Goal: Browse casually

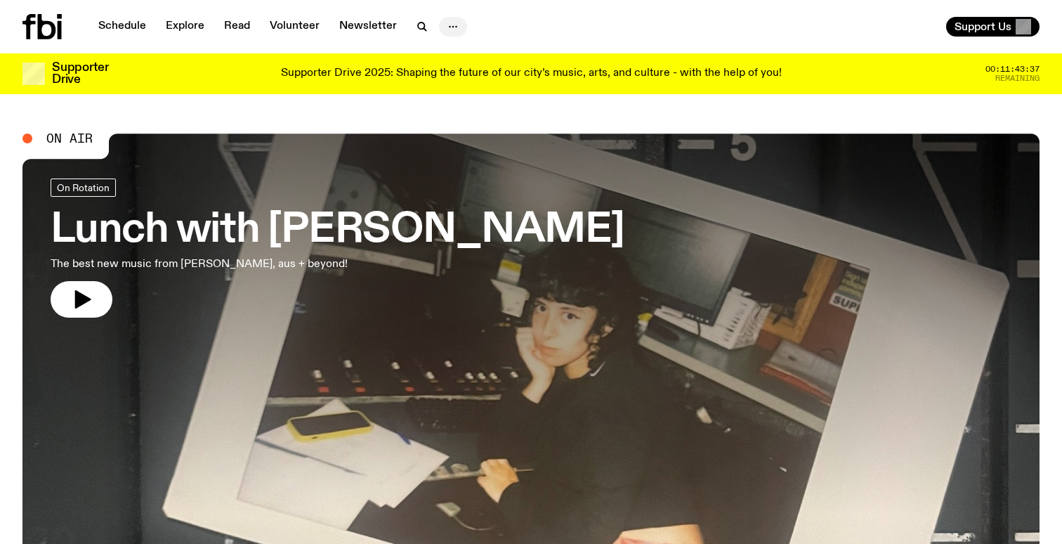
click at [439, 27] on button "button" at bounding box center [453, 27] width 28 height 20
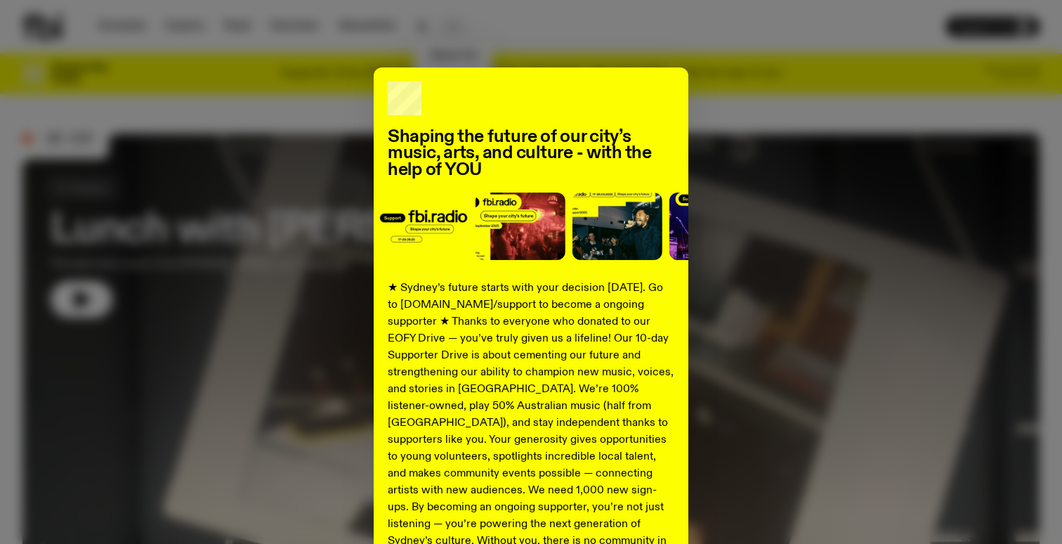
click at [438, 27] on div "Shaping the future of our city’s music, arts, and culture - with the help of YO…" at bounding box center [531, 272] width 1062 height 544
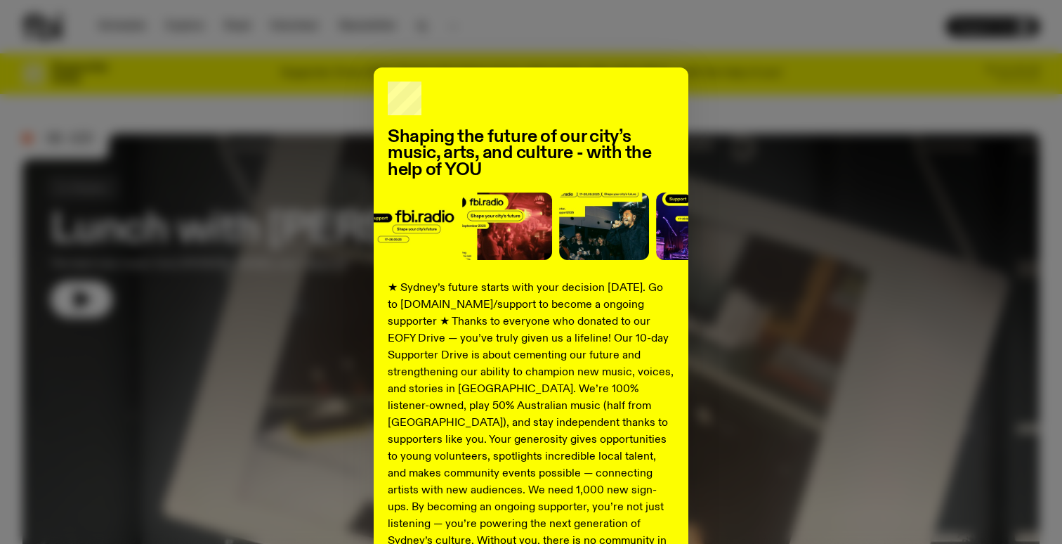
click at [506, 16] on div "Shaping the future of our city’s music, arts, and culture - with the help of YO…" at bounding box center [531, 272] width 1062 height 544
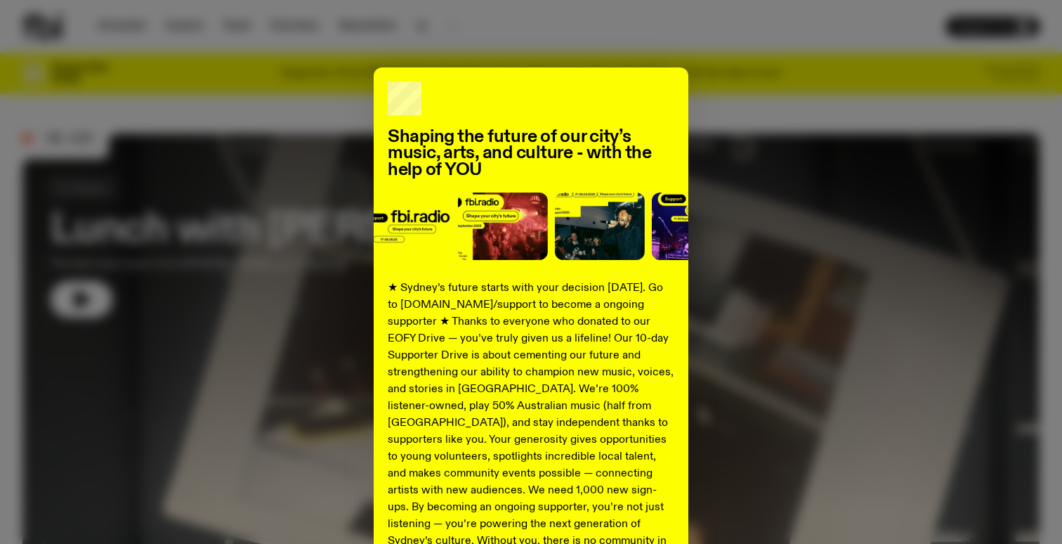
click at [506, 16] on div "Shaping the future of our city’s music, arts, and culture - with the help of YO…" at bounding box center [531, 272] width 1062 height 544
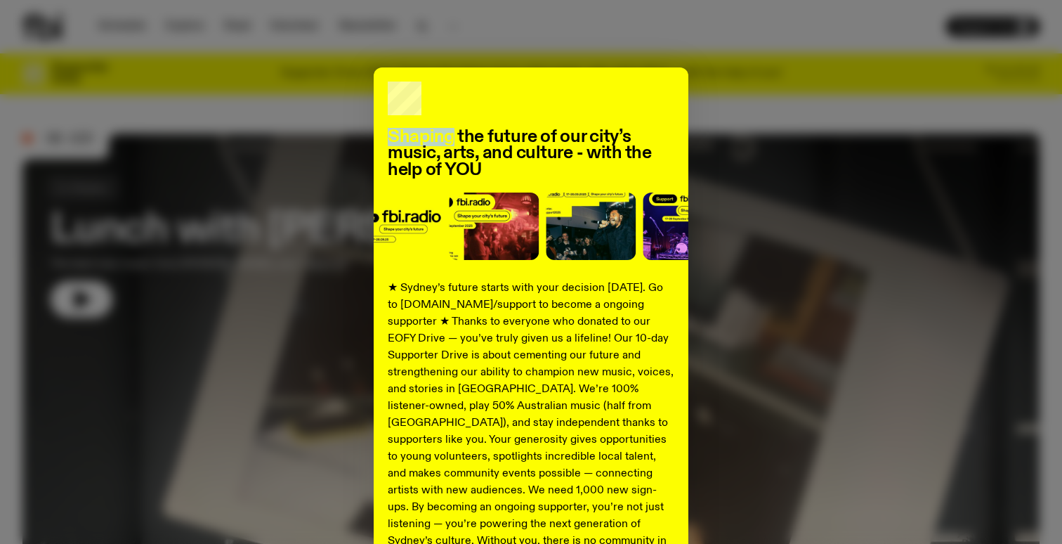
scroll to position [151, 0]
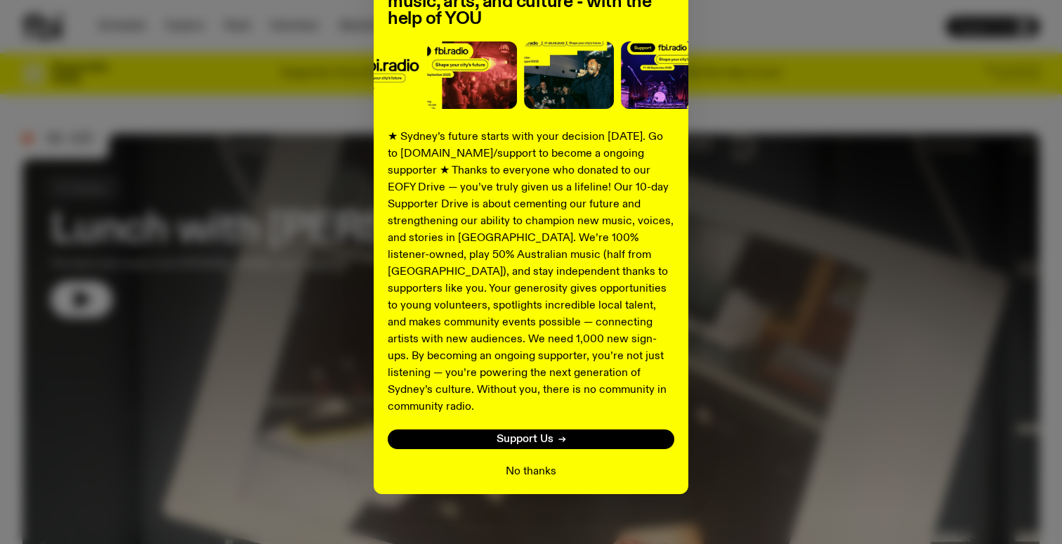
click at [534, 463] on button "No thanks" at bounding box center [531, 471] width 51 height 17
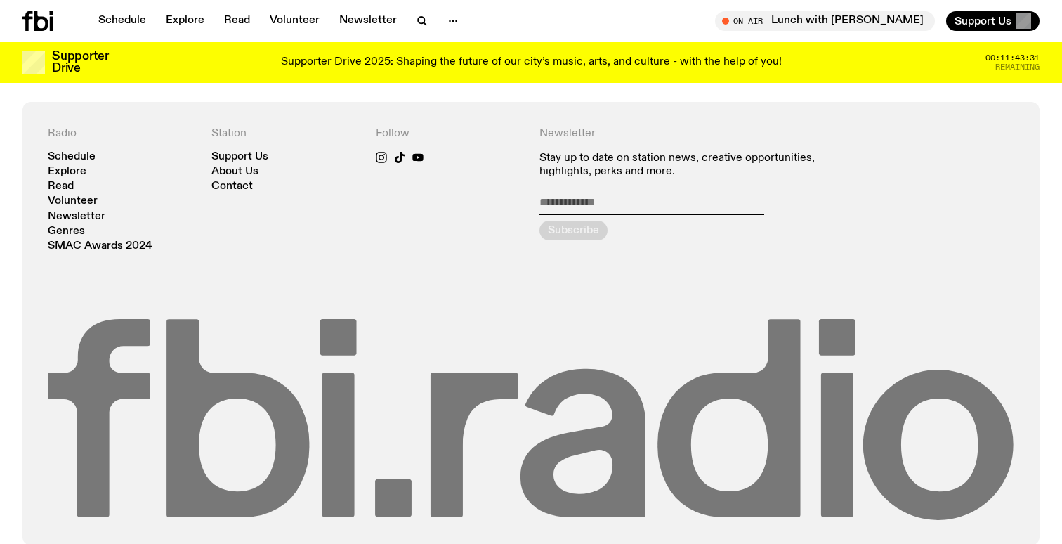
scroll to position [3099, 0]
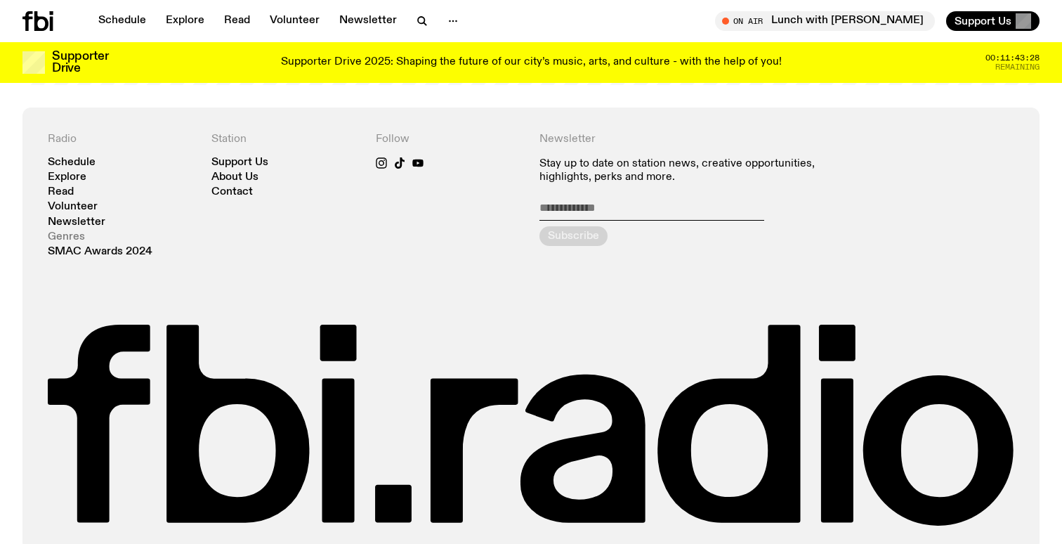
click at [72, 232] on link "Genres" at bounding box center [66, 237] width 37 height 11
click at [240, 172] on link "About Us" at bounding box center [234, 177] width 47 height 11
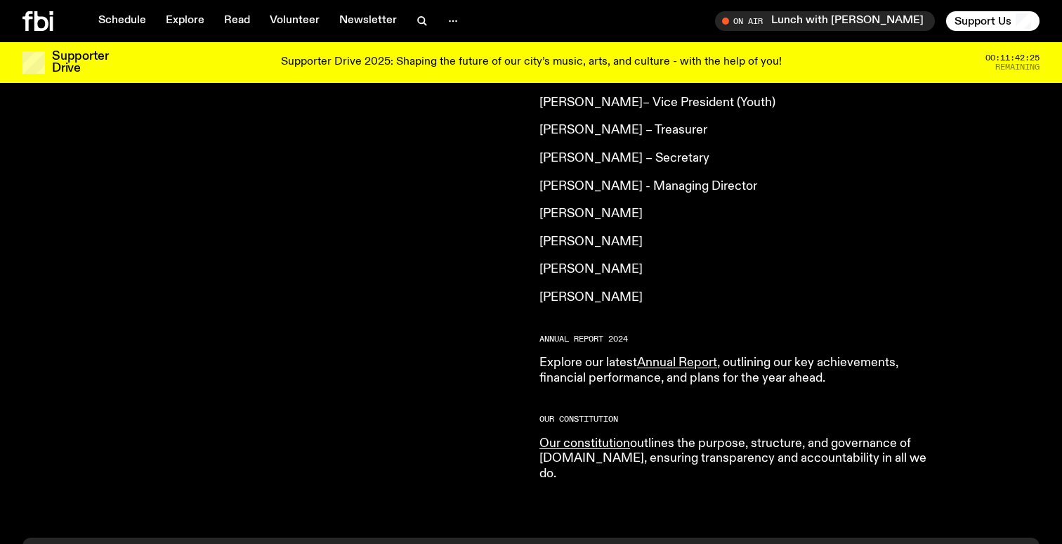
scroll to position [1177, 0]
click at [691, 357] on link "Annual Report" at bounding box center [677, 363] width 80 height 13
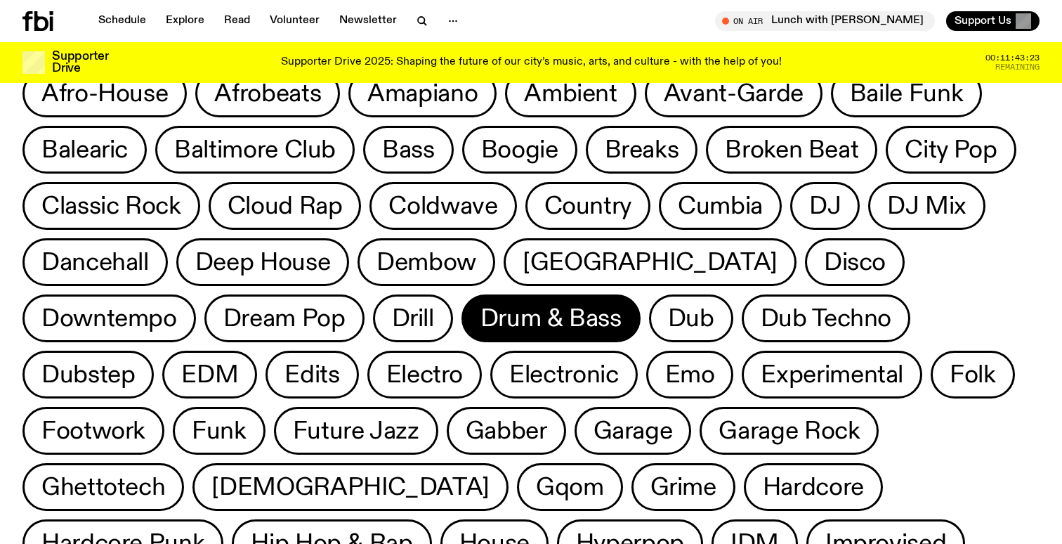
scroll to position [79, 0]
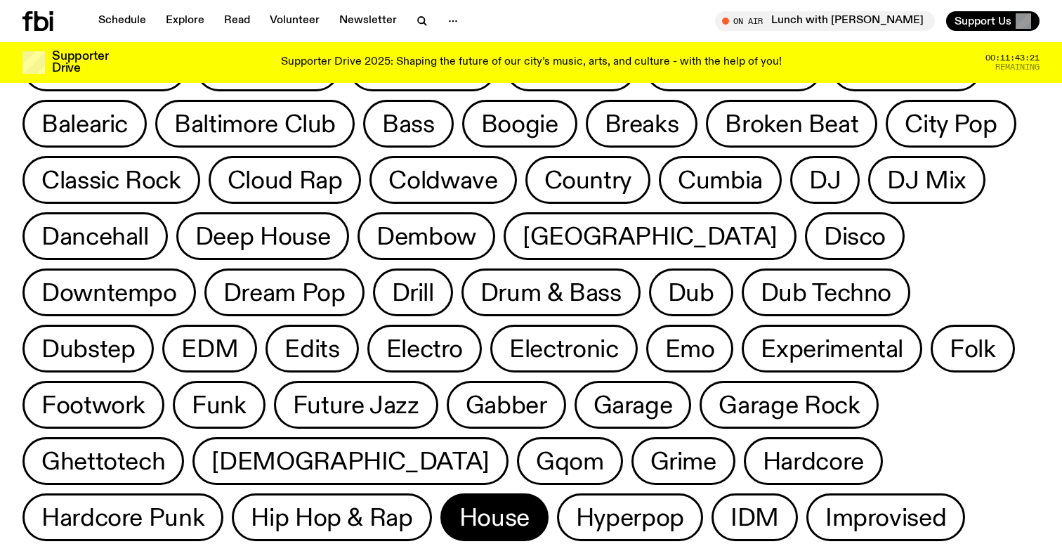
click at [530, 504] on span "House" at bounding box center [494, 517] width 70 height 27
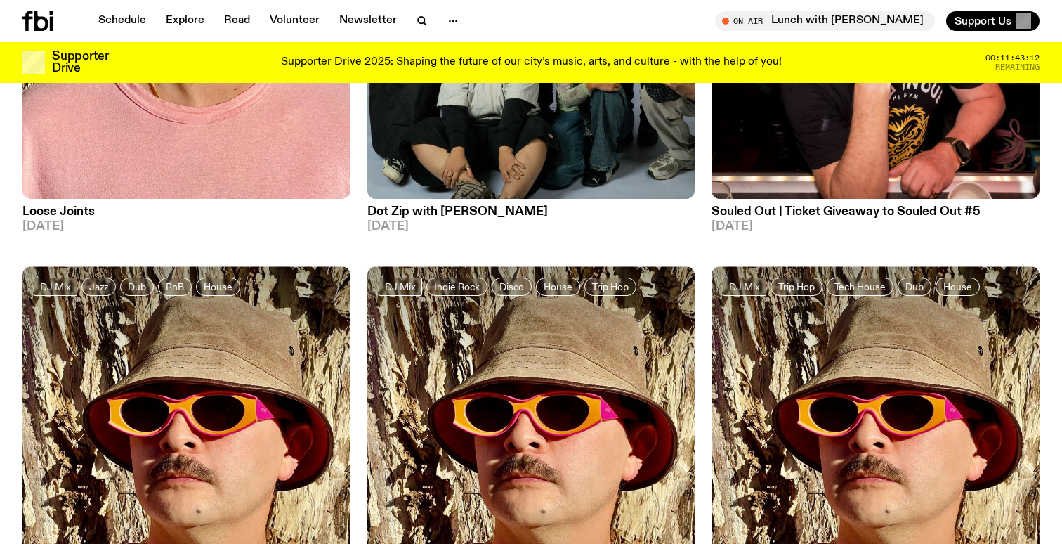
scroll to position [1466, 0]
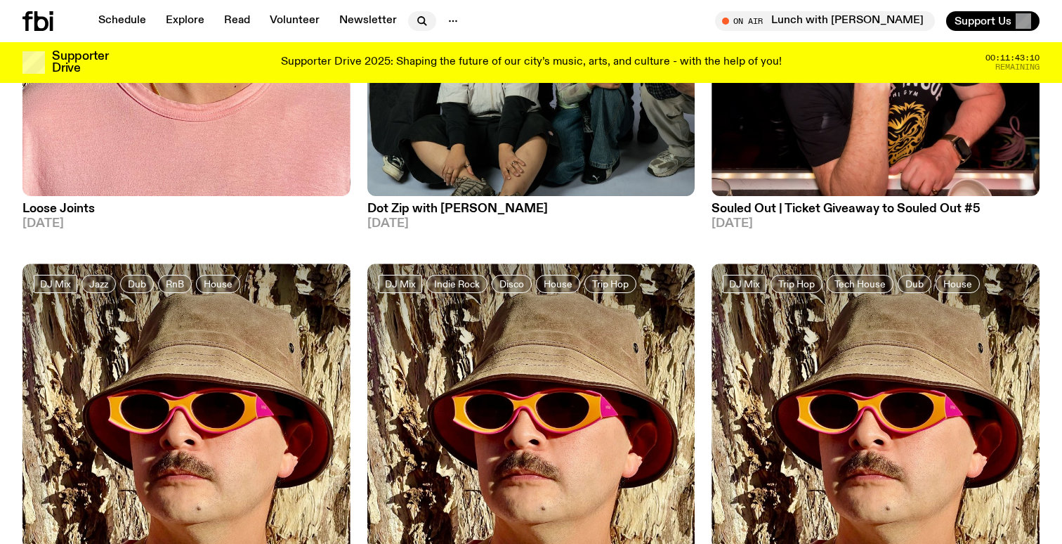
click at [414, 23] on icon "button" at bounding box center [422, 21] width 17 height 17
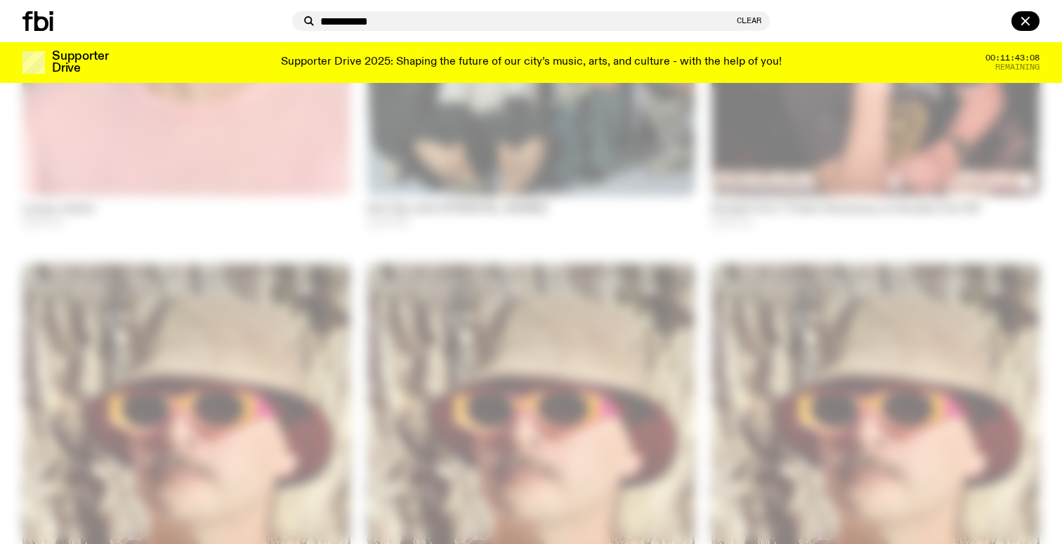
type input "**********"
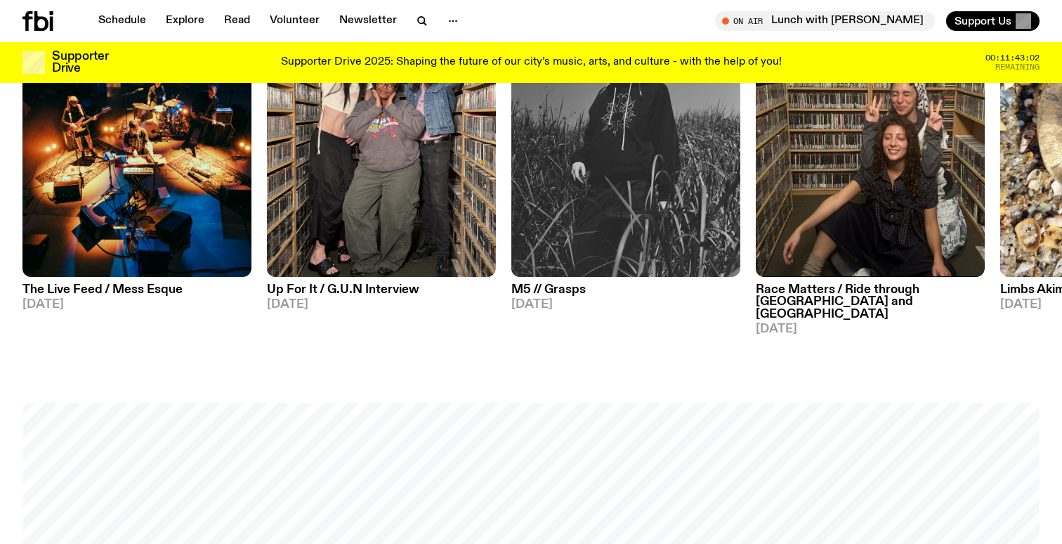
scroll to position [810, 0]
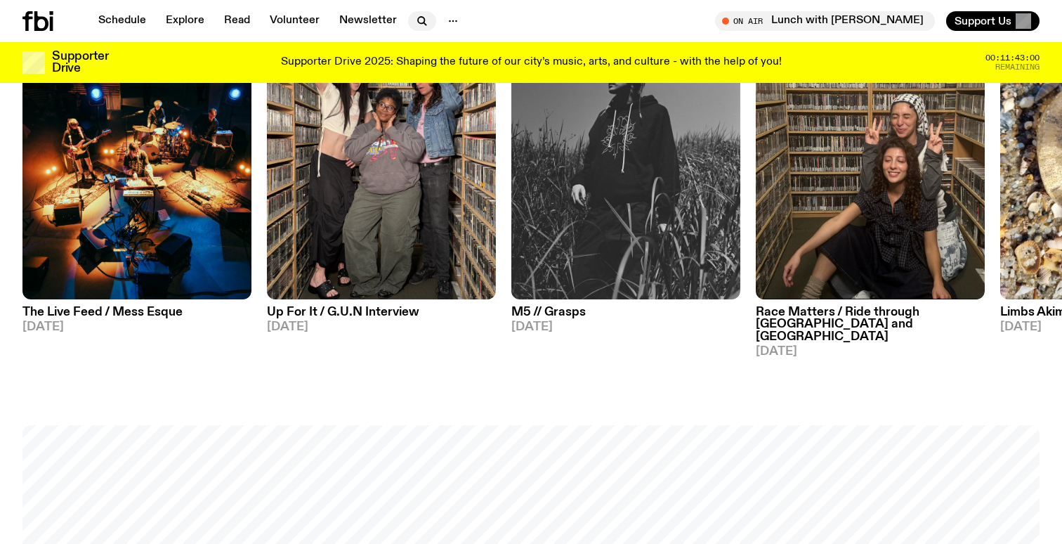
click at [414, 26] on icon "button" at bounding box center [422, 21] width 17 height 17
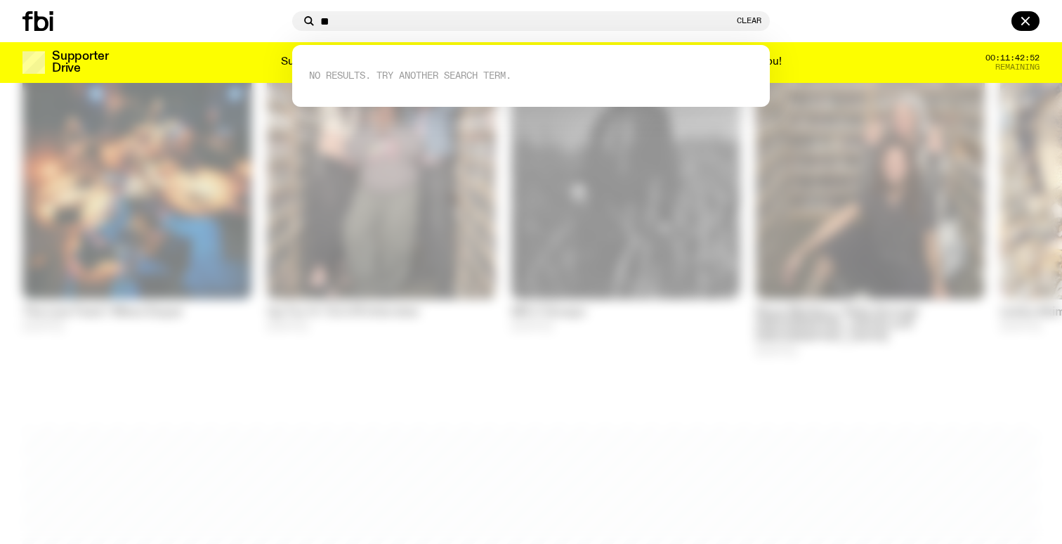
type input "*"
type input "**********"
